Goal: Task Accomplishment & Management: Complete application form

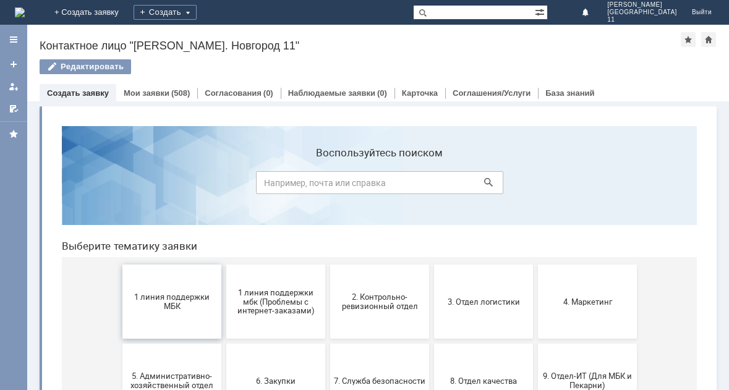
click at [172, 303] on span "1 линия поддержки МБК" at bounding box center [171, 301] width 91 height 19
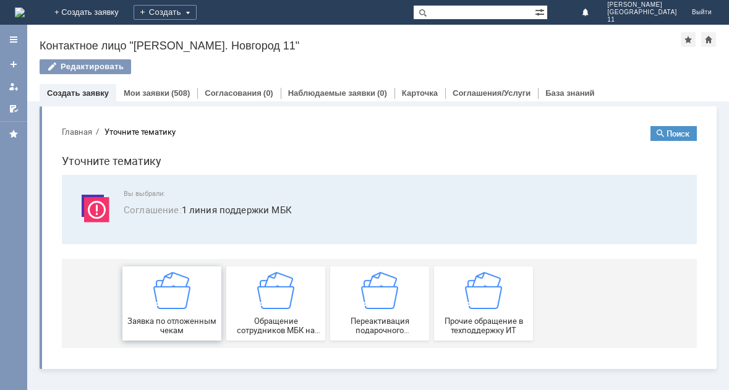
click at [172, 302] on img at bounding box center [171, 290] width 37 height 37
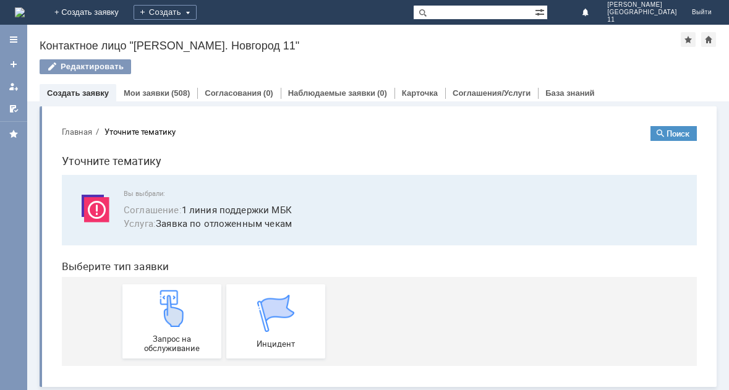
click at [172, 302] on img at bounding box center [171, 308] width 37 height 37
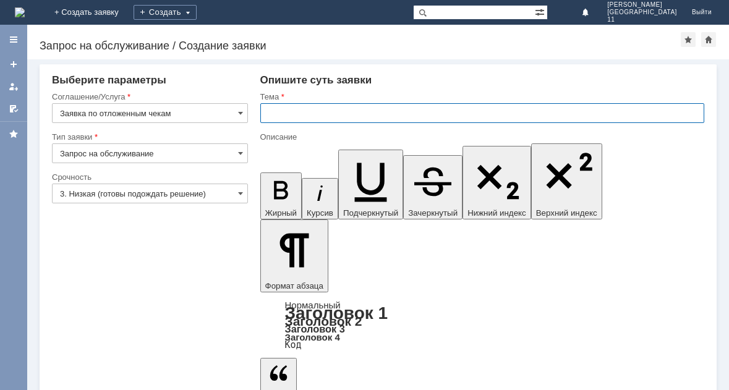
click at [305, 119] on input "text" at bounding box center [482, 113] width 444 height 20
type input "Отложенные чеки [DATE]"
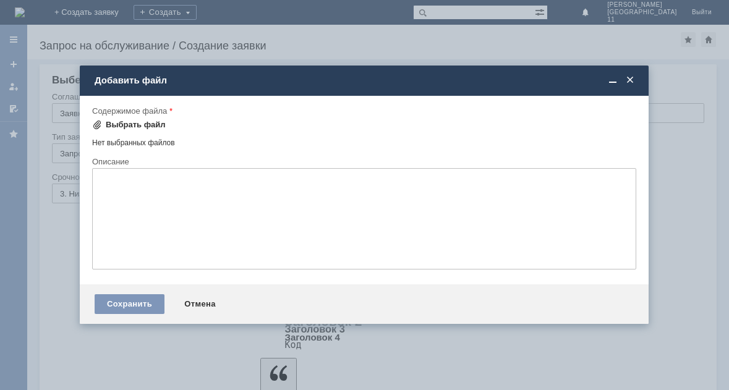
click at [148, 124] on div "Выбрать файл" at bounding box center [136, 125] width 60 height 10
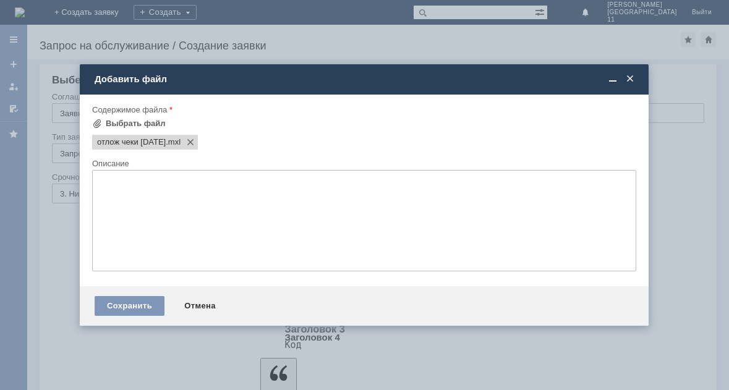
click at [111, 186] on textarea at bounding box center [364, 220] width 544 height 101
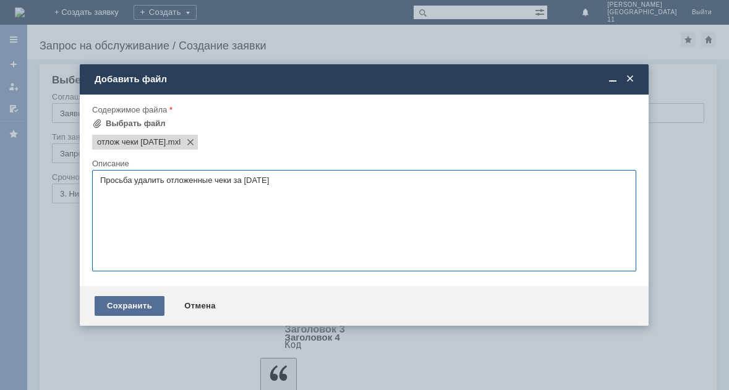
type textarea "Просьба удалить отложенные чеки за [DATE]"
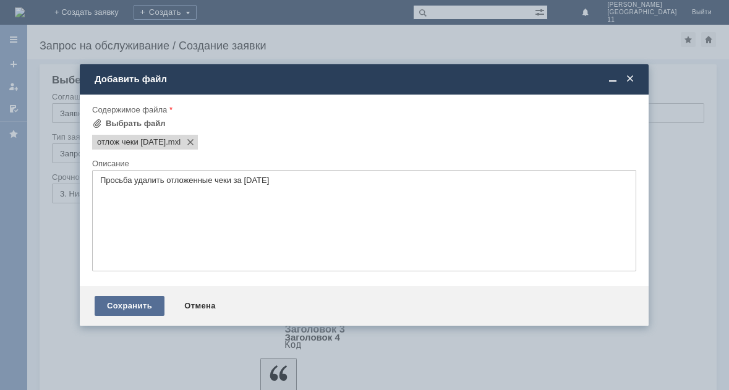
click at [120, 301] on div "Сохранить" at bounding box center [130, 306] width 70 height 20
